Goal: Transaction & Acquisition: Purchase product/service

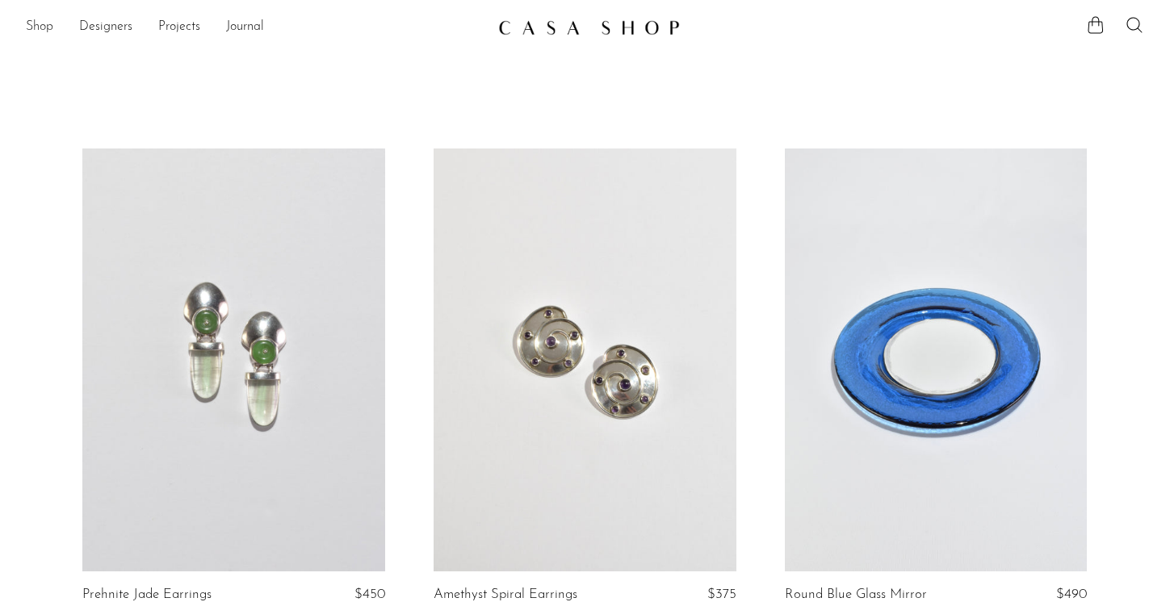
click at [40, 23] on link "Shop" at bounding box center [39, 27] width 27 height 21
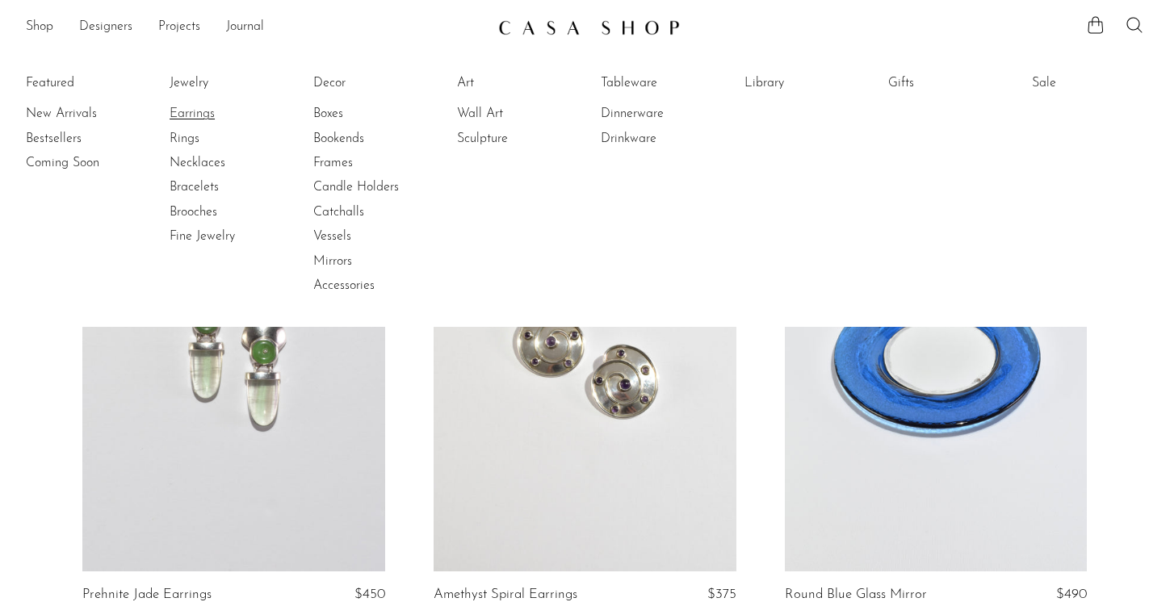
click at [201, 110] on link "Earrings" at bounding box center [230, 114] width 121 height 18
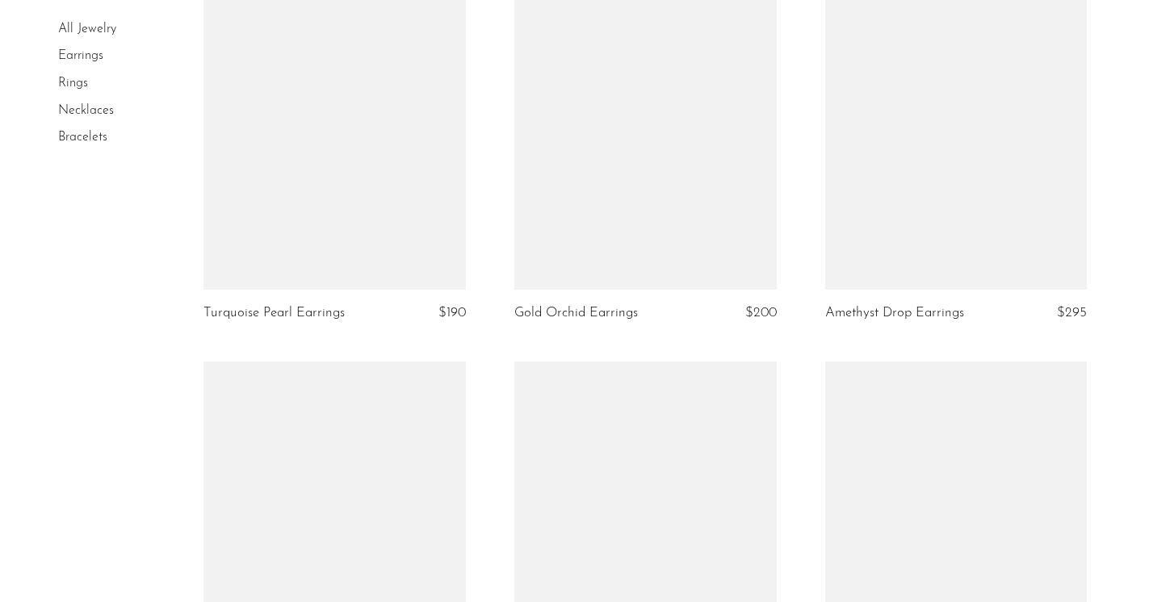
scroll to position [3676, 0]
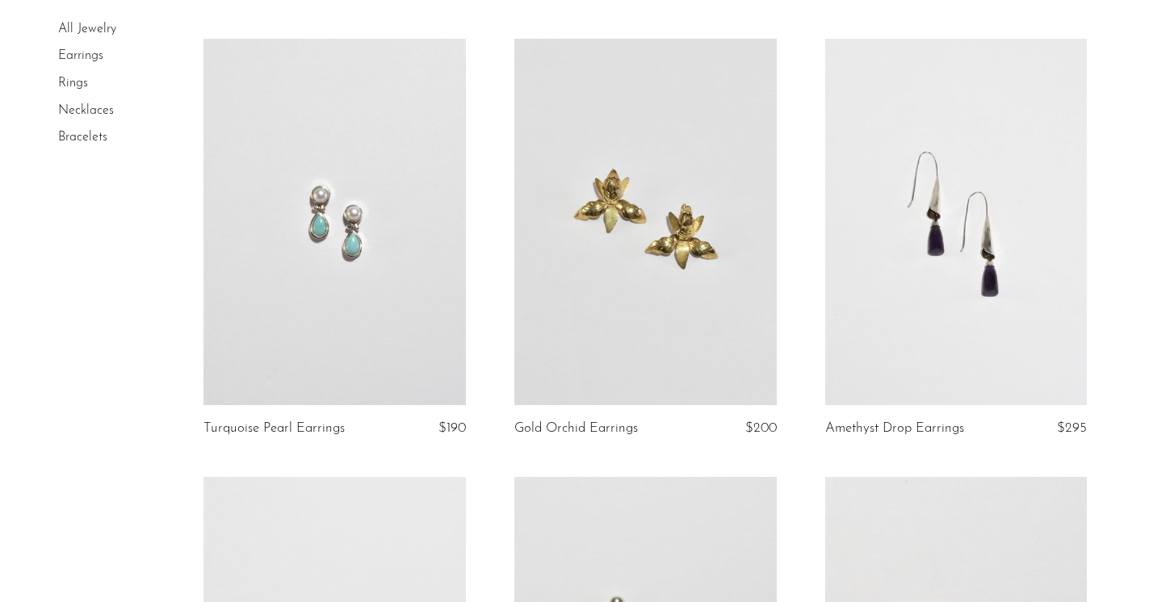
click at [907, 299] on link at bounding box center [956, 222] width 262 height 367
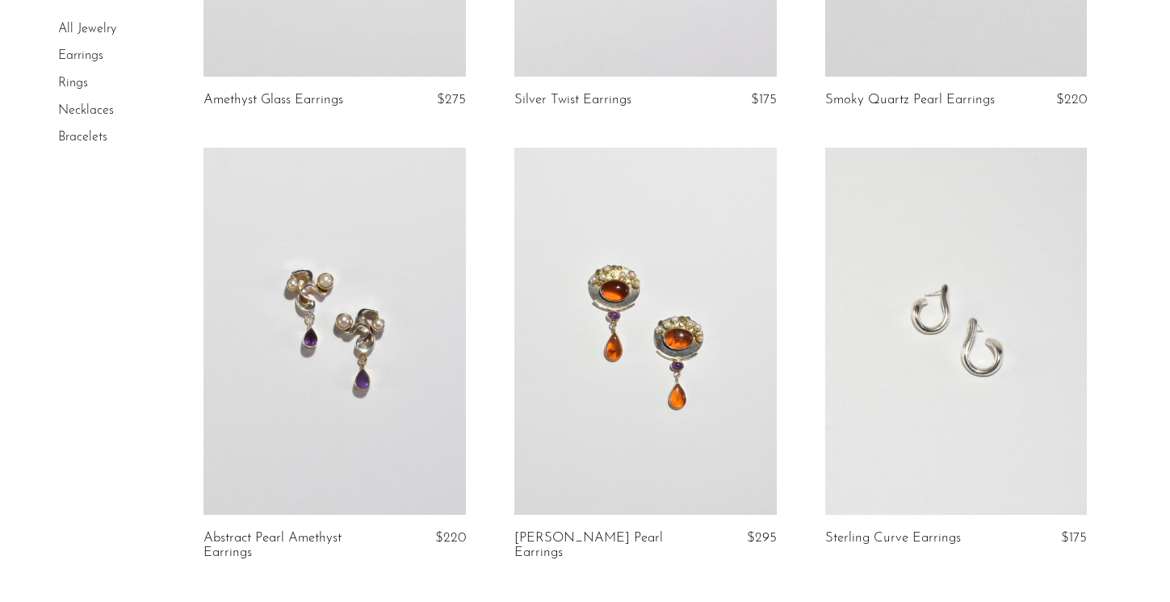
scroll to position [4891, 0]
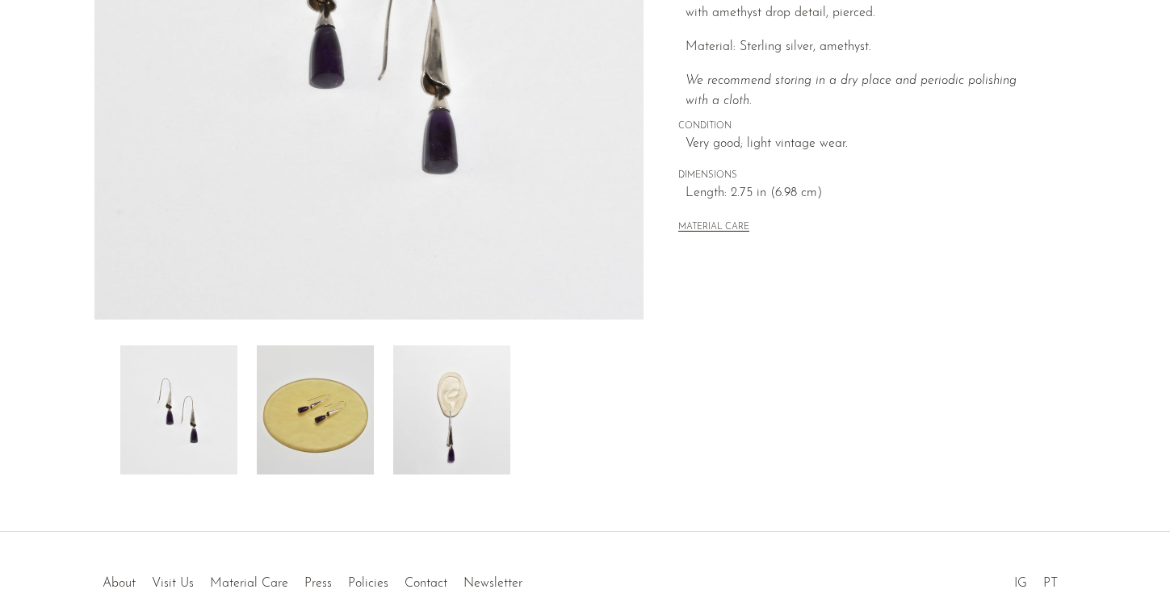
scroll to position [356, 0]
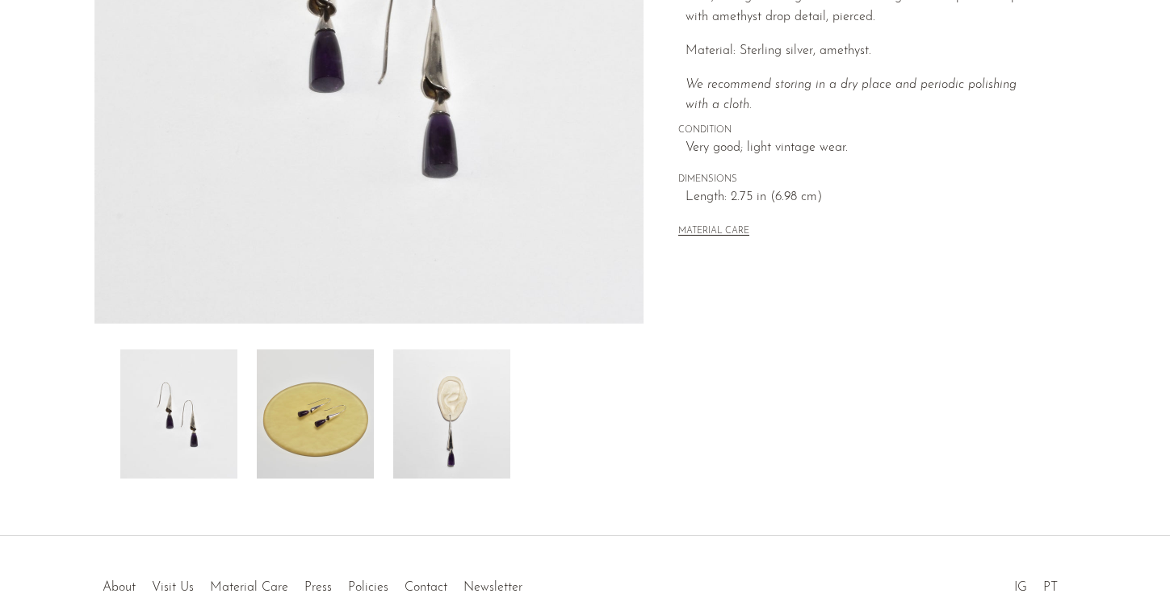
click at [432, 427] on img at bounding box center [451, 413] width 117 height 129
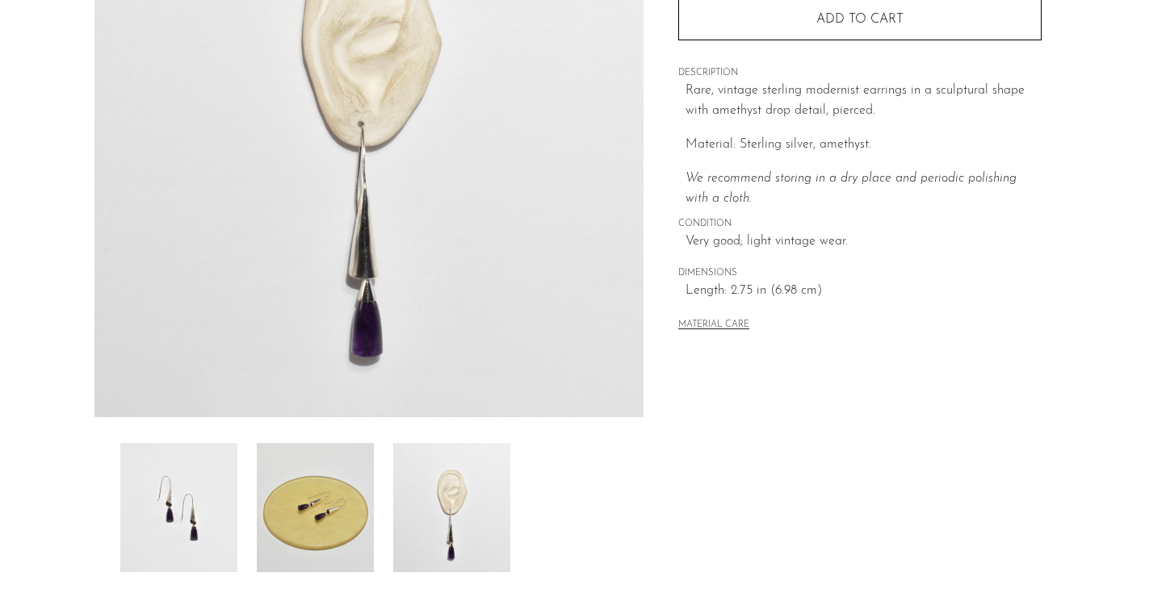
scroll to position [263, 0]
